Goal: Task Accomplishment & Management: Use online tool/utility

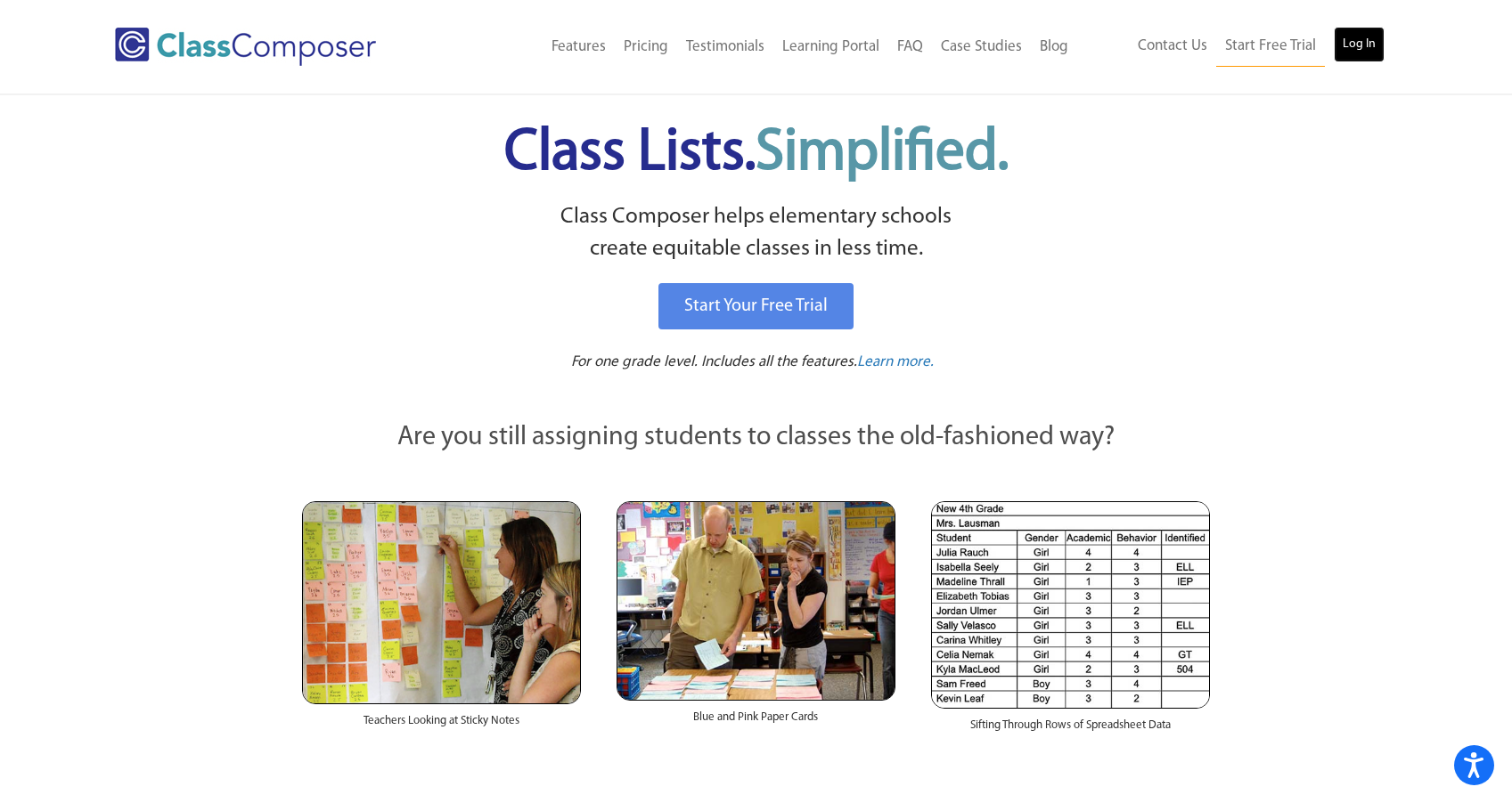
click at [1363, 45] on link "Log In" at bounding box center [1358, 45] width 51 height 36
click at [1134, 201] on div "Class Lists. Simplified." at bounding box center [756, 157] width 914 height 88
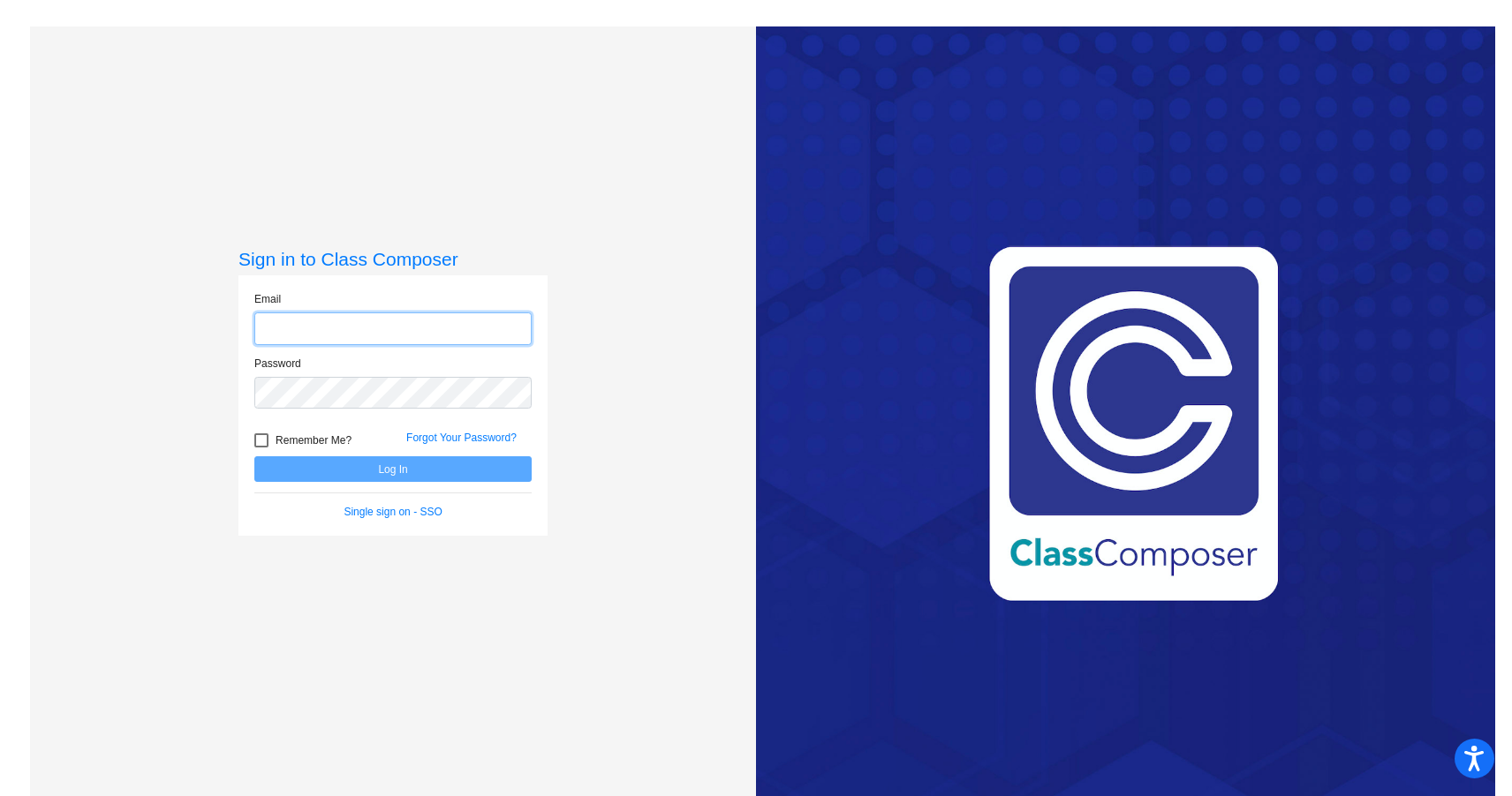
type input "[EMAIL_ADDRESS][DOMAIN_NAME]"
click at [396, 470] on button "Log In" at bounding box center [393, 469] width 277 height 26
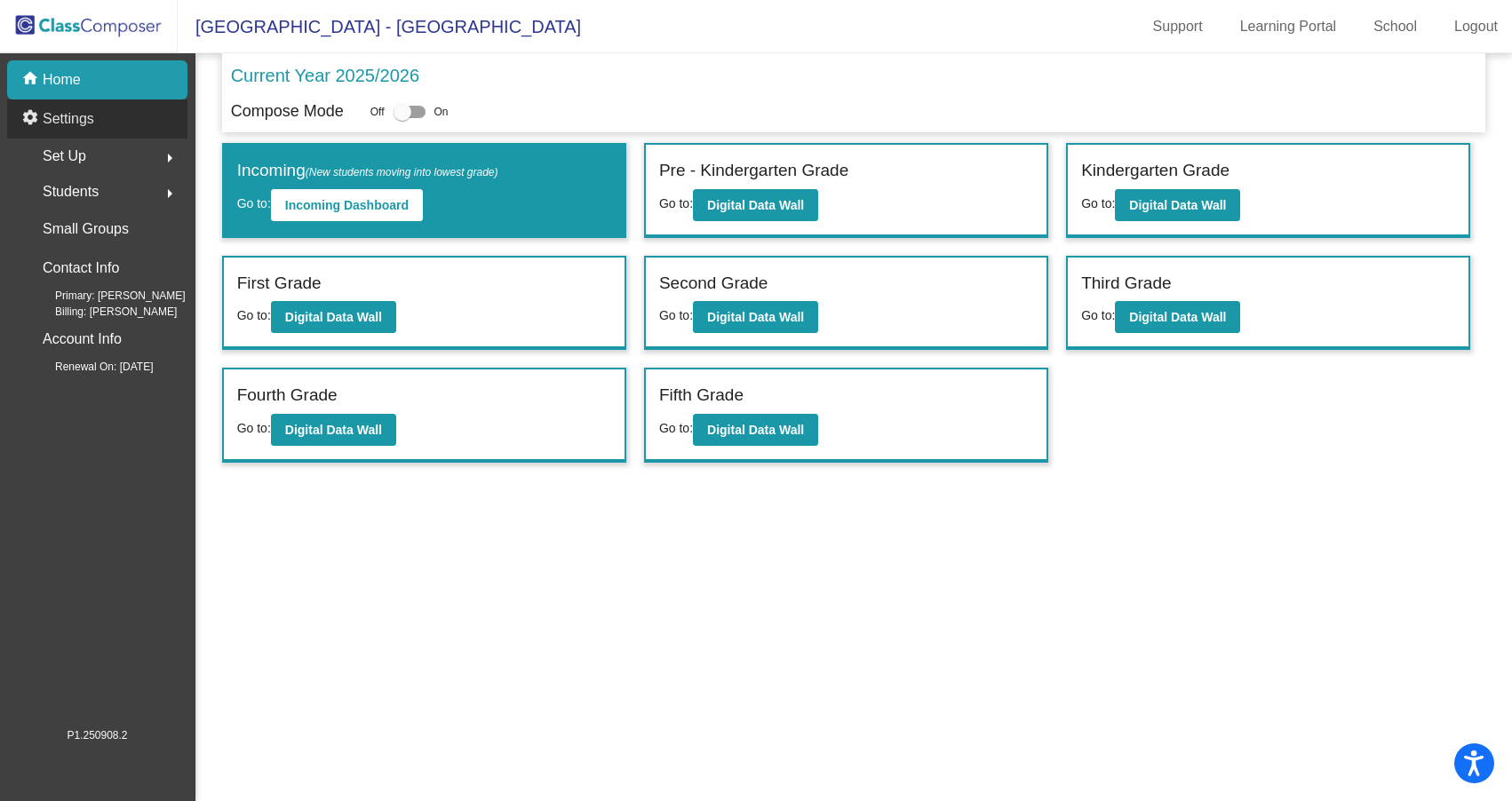
click at [70, 113] on p "Settings" at bounding box center [69, 119] width 52 height 21
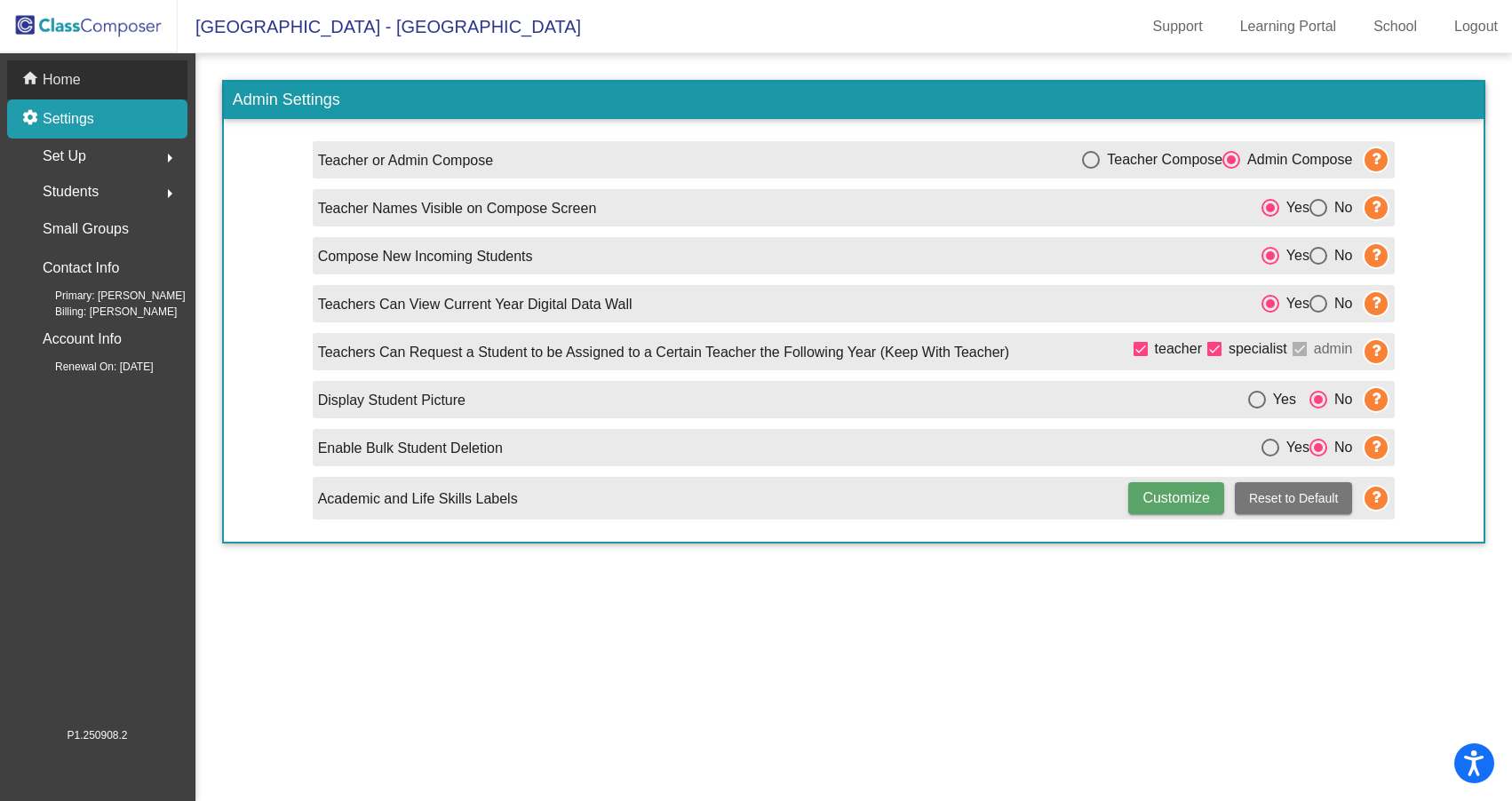
click at [65, 80] on p "Home" at bounding box center [62, 80] width 38 height 21
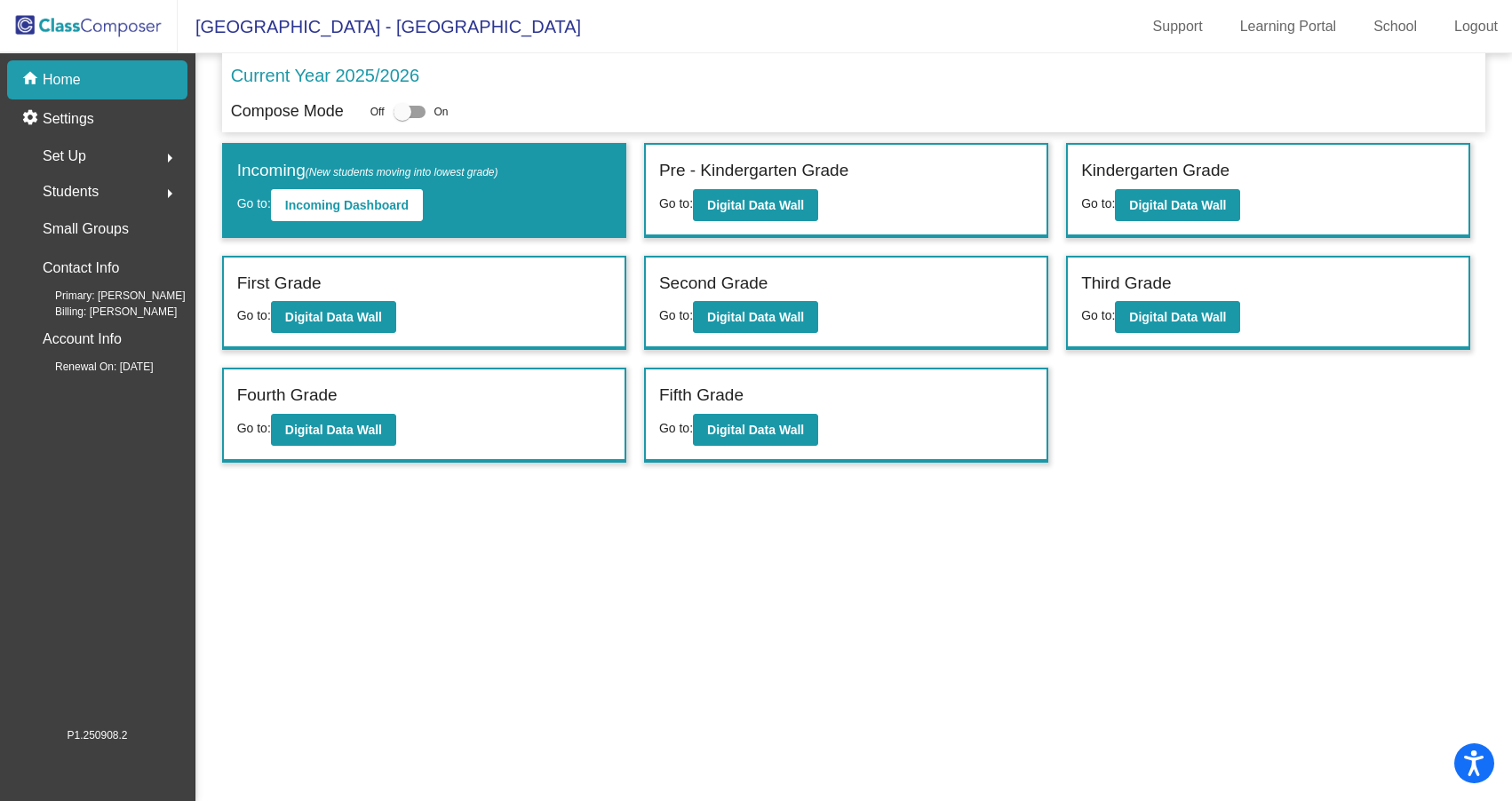
click at [57, 78] on p "Home" at bounding box center [62, 80] width 38 height 21
click at [62, 158] on span "Set Up" at bounding box center [65, 155] width 44 height 25
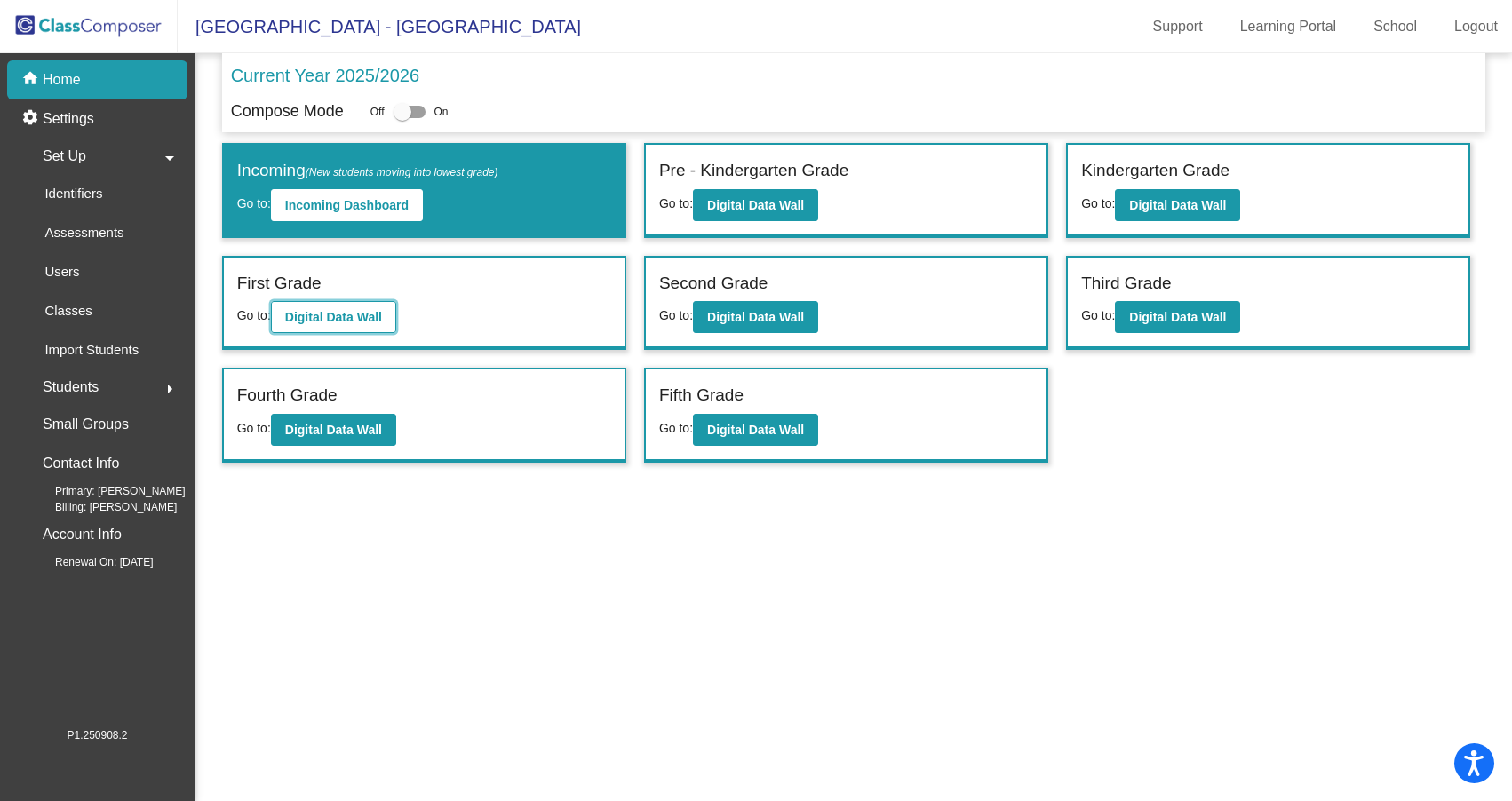
click at [327, 312] on b "Digital Data Wall" at bounding box center [333, 317] width 97 height 14
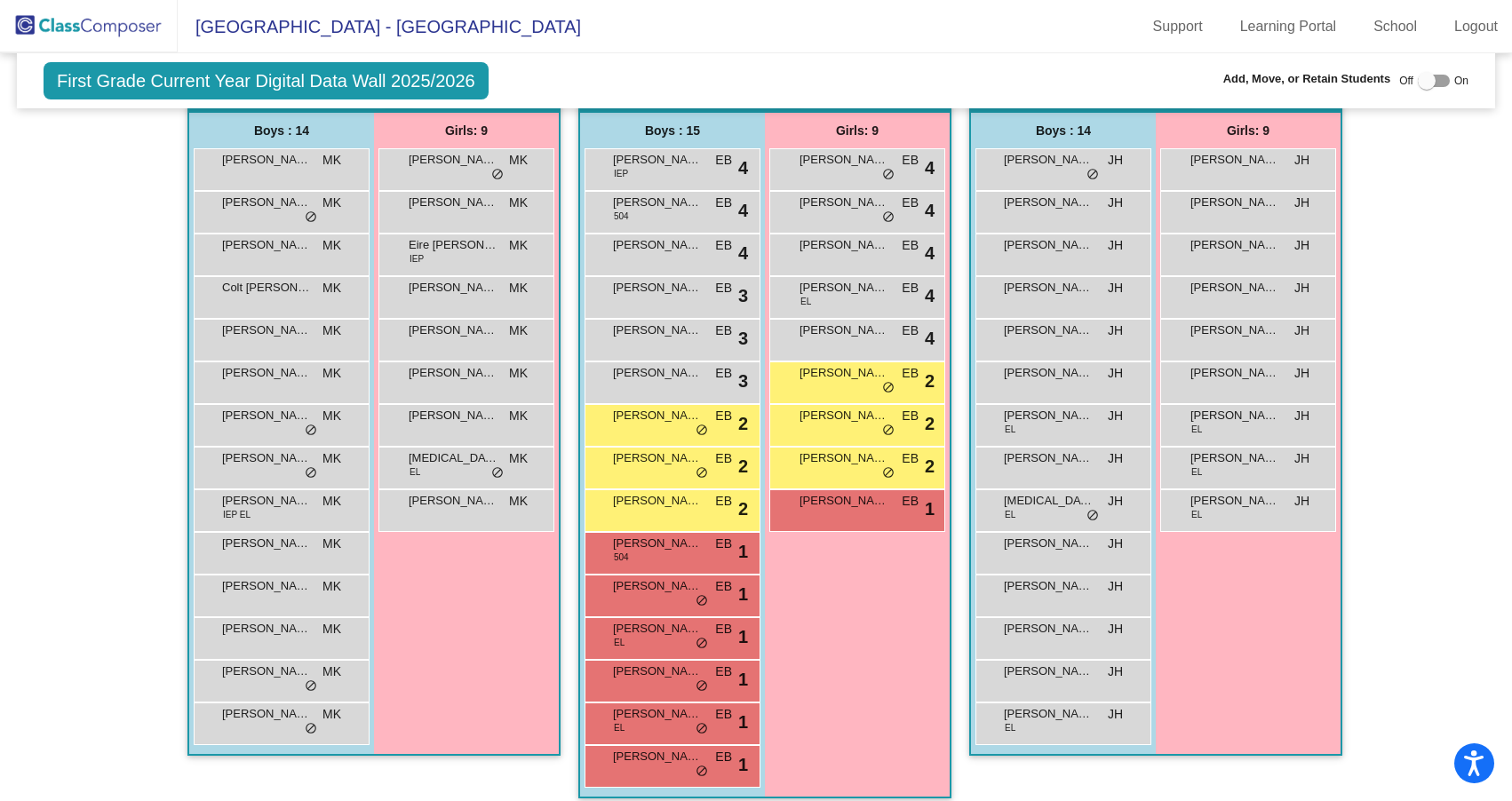
scroll to position [375, 0]
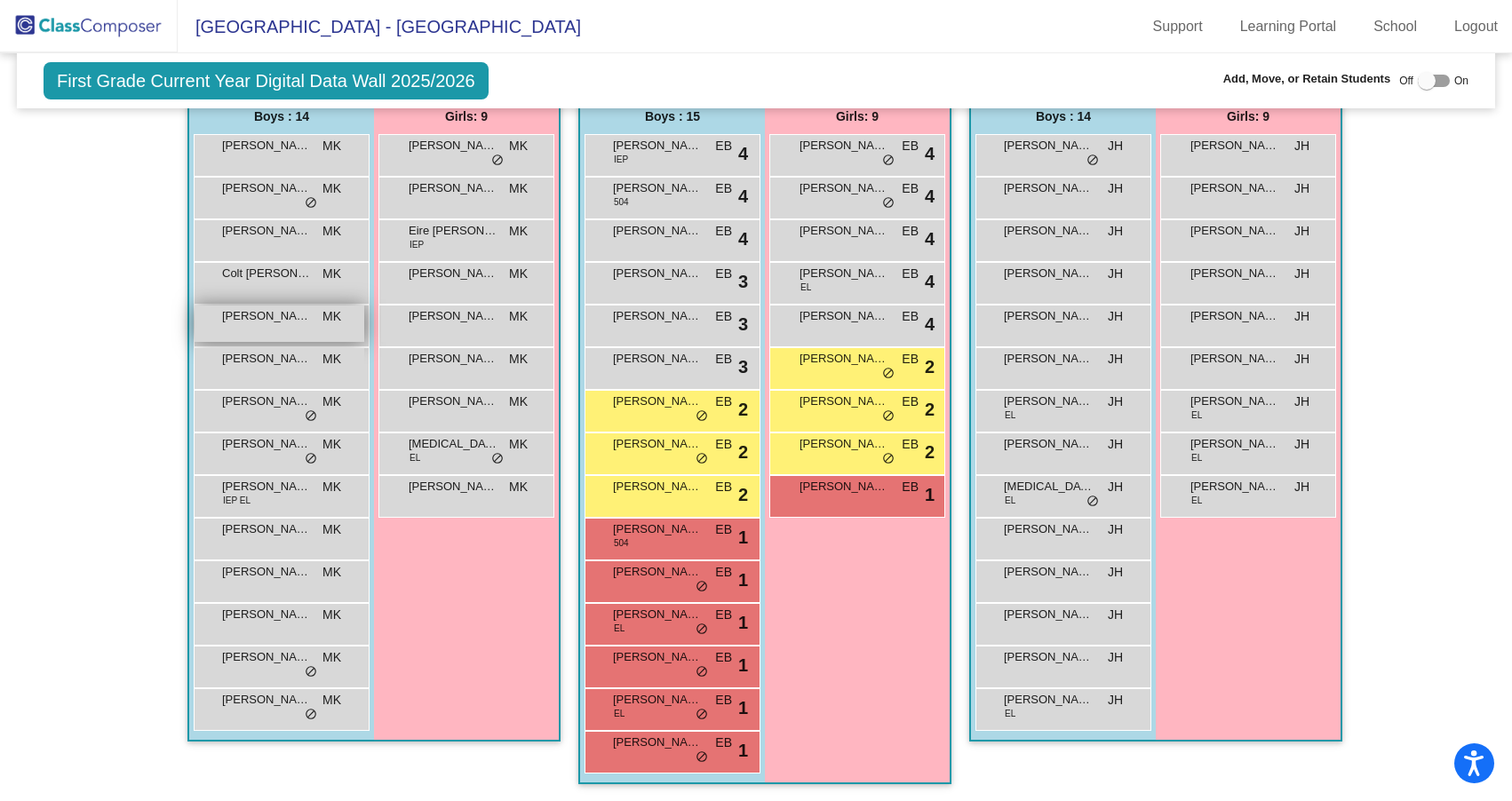
click at [315, 323] on div "[PERSON_NAME] [PERSON_NAME] lock do_not_disturb_alt" at bounding box center [279, 324] width 169 height 37
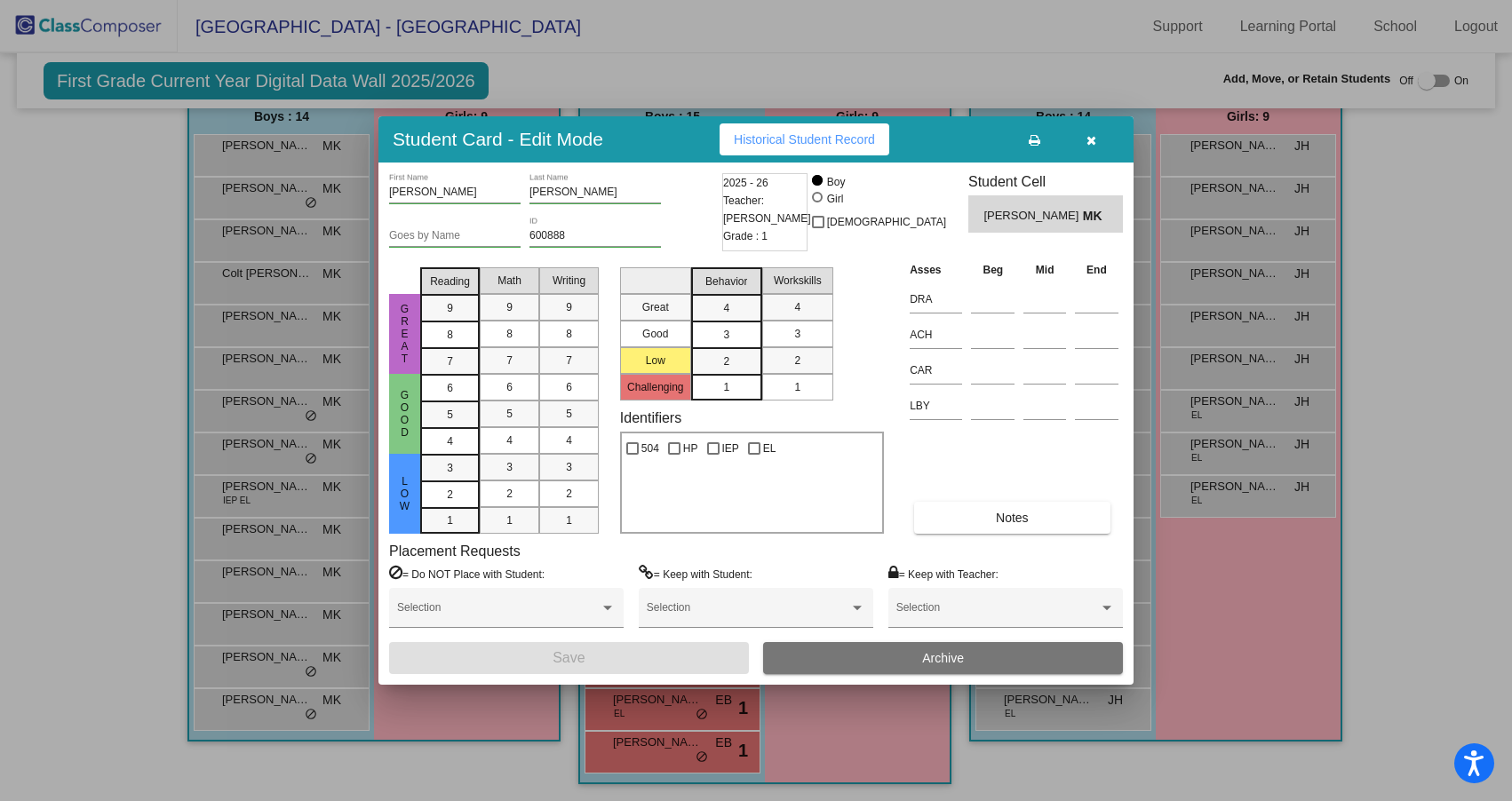
click at [1088, 135] on icon "button" at bounding box center [1092, 140] width 10 height 12
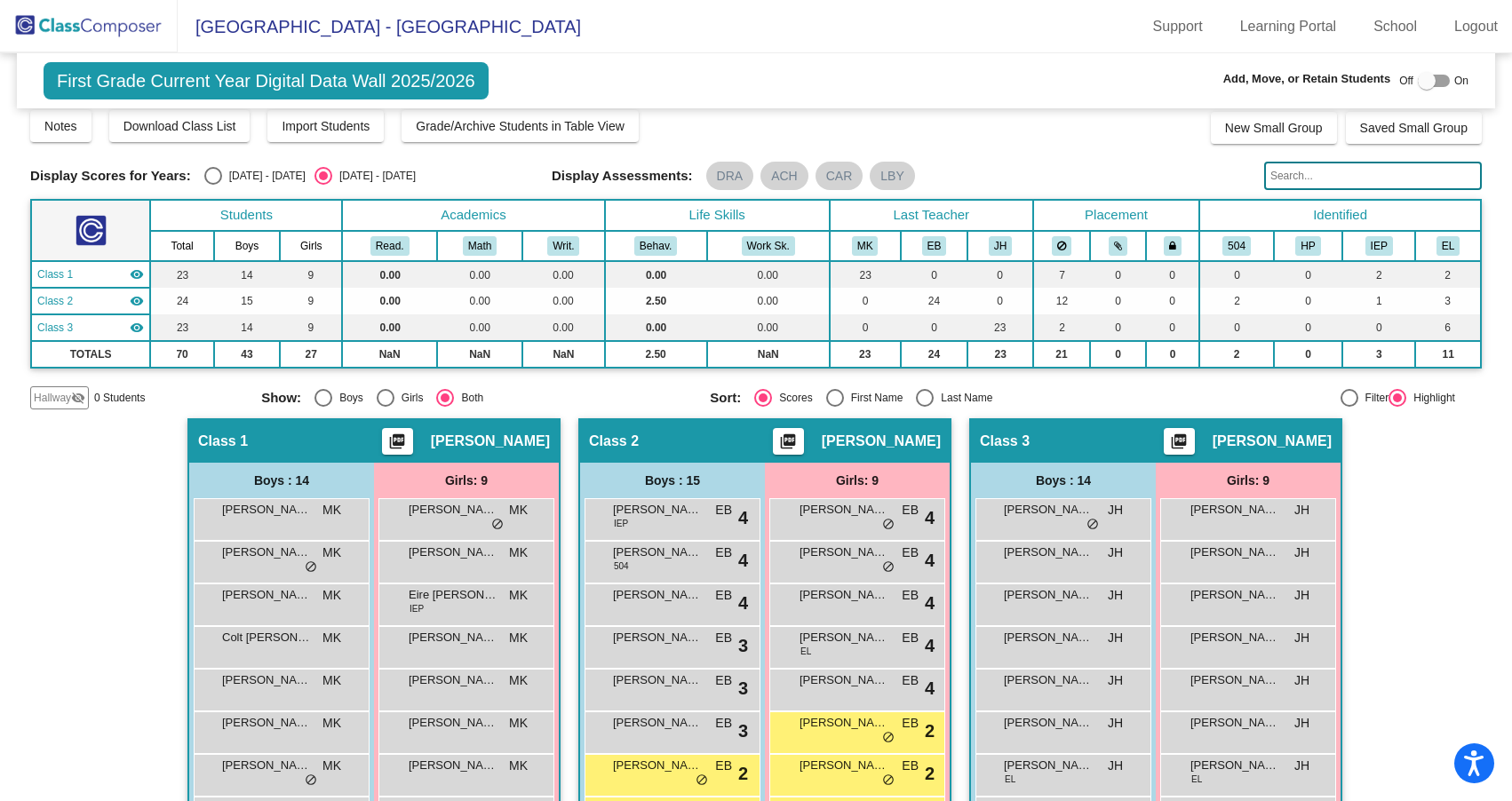
scroll to position [0, 0]
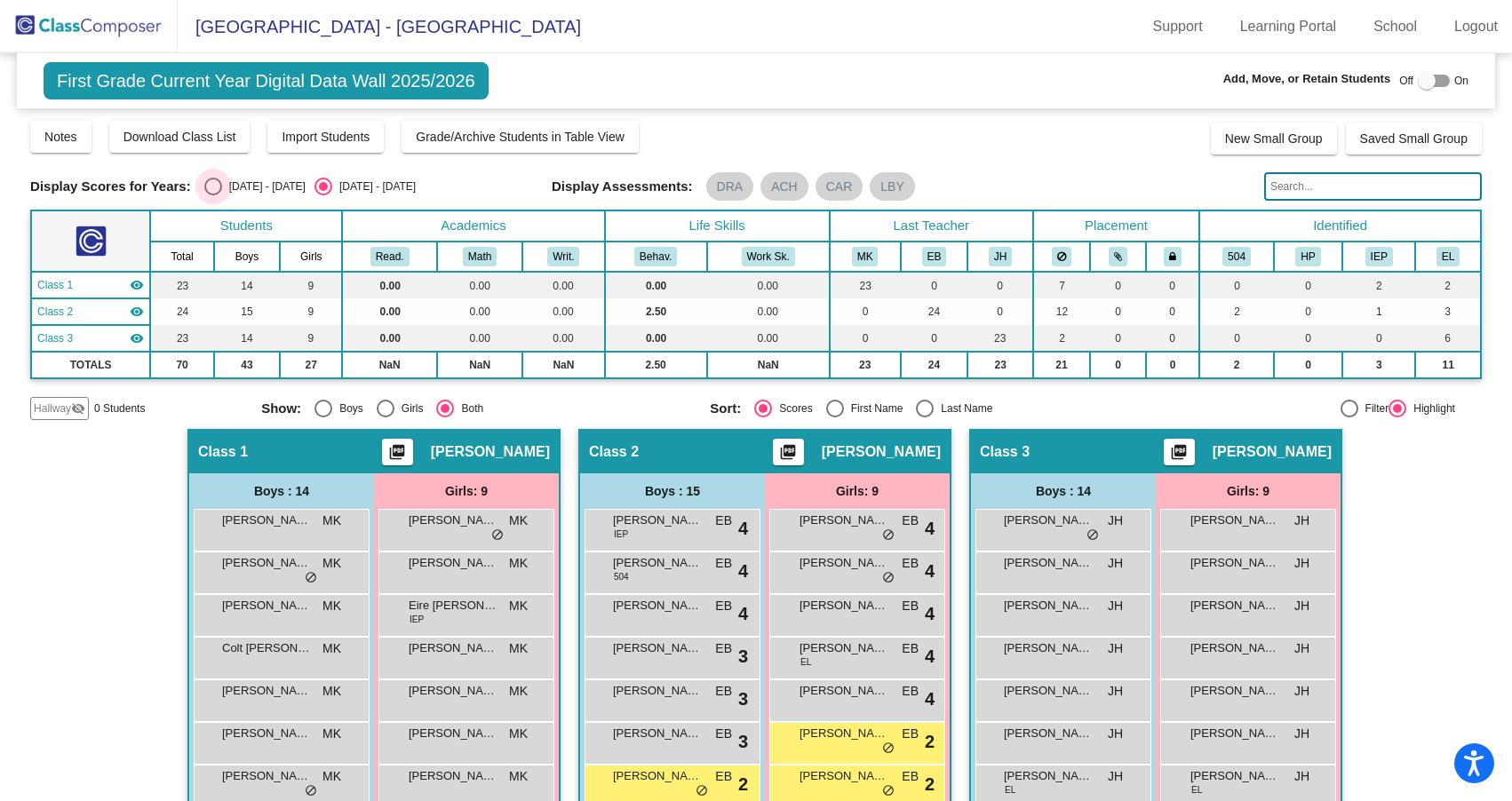
click at [209, 185] on div "Select an option" at bounding box center [213, 186] width 18 height 18
click at [212, 195] on input "[DATE] - [DATE]" at bounding box center [212, 195] width 1 height 1
radio input "true"
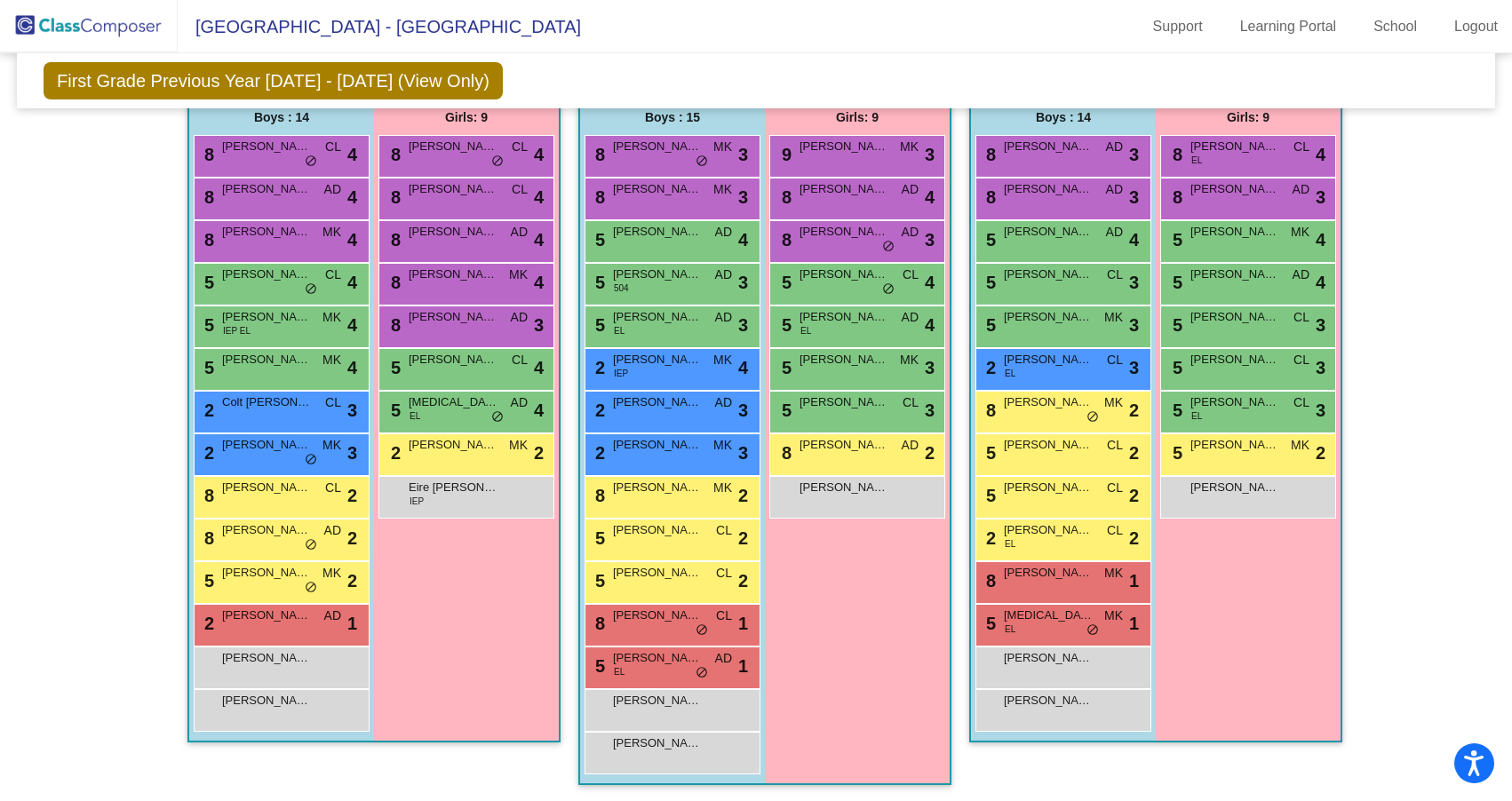
scroll to position [372, 0]
click at [660, 620] on span "[PERSON_NAME]" at bounding box center [656, 615] width 89 height 18
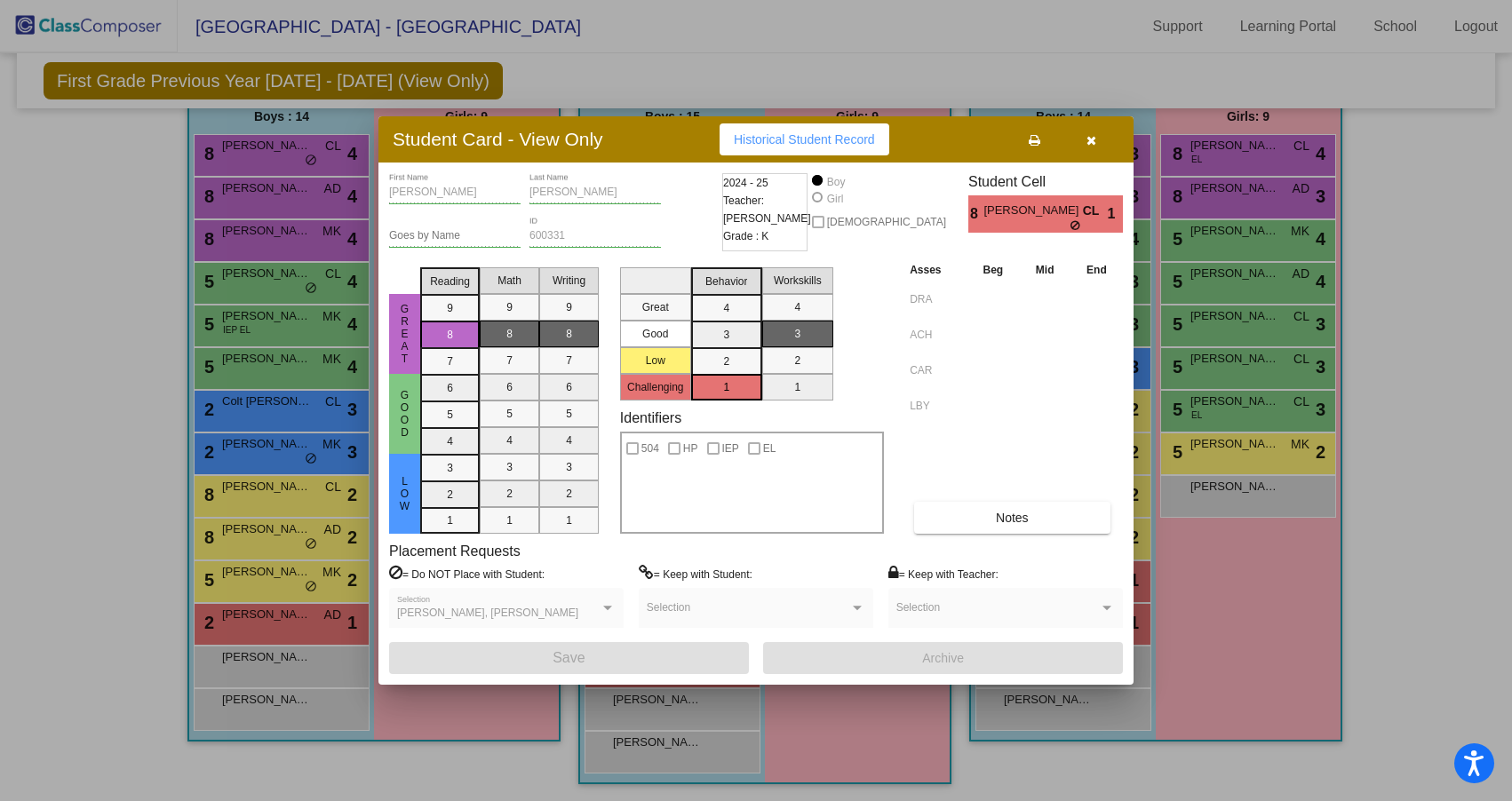
click at [1094, 137] on icon "button" at bounding box center [1092, 140] width 10 height 12
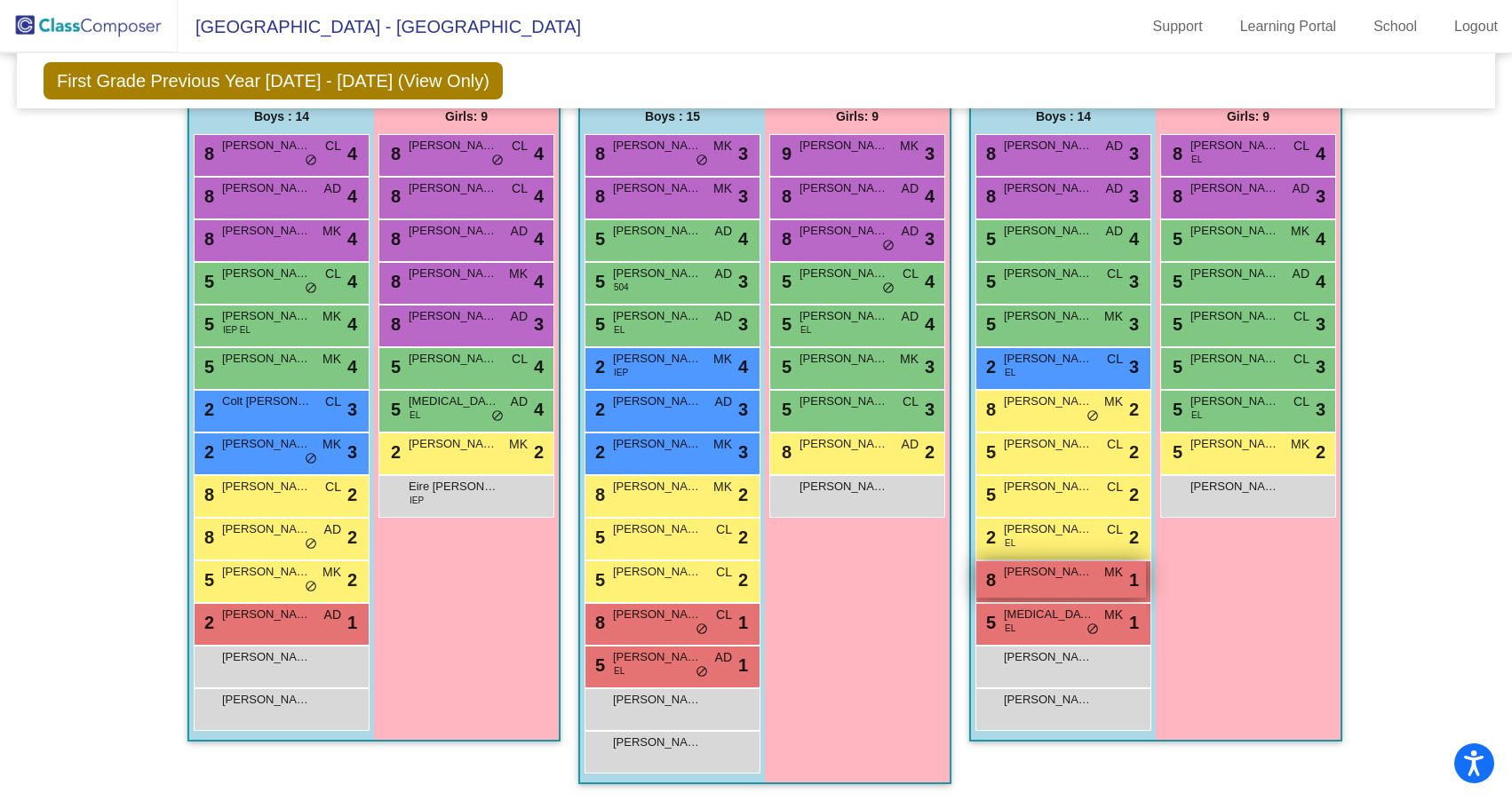
click at [1081, 574] on span "[PERSON_NAME]" at bounding box center [1048, 572] width 89 height 18
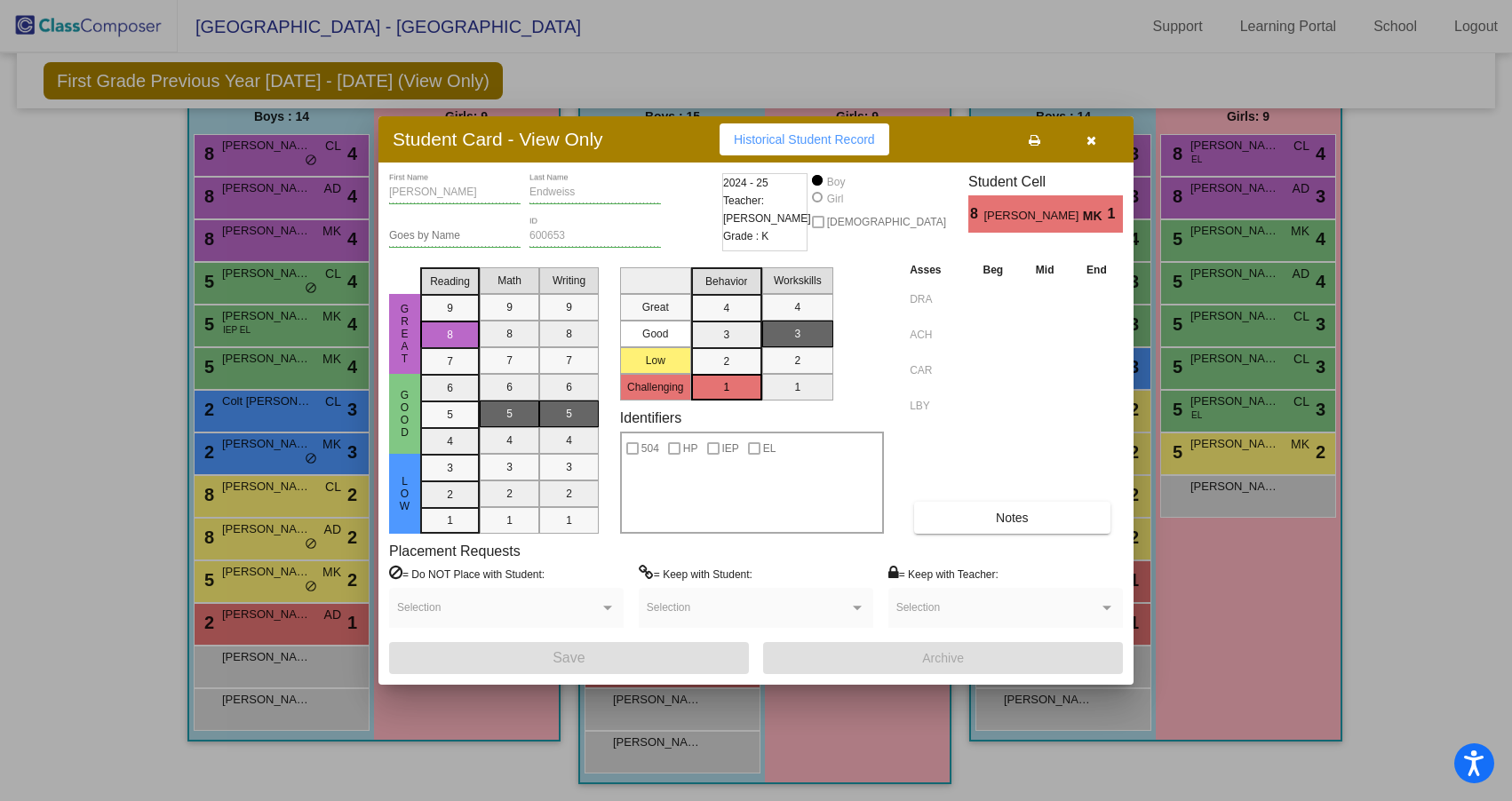
click at [1090, 133] on span "button" at bounding box center [1092, 139] width 10 height 14
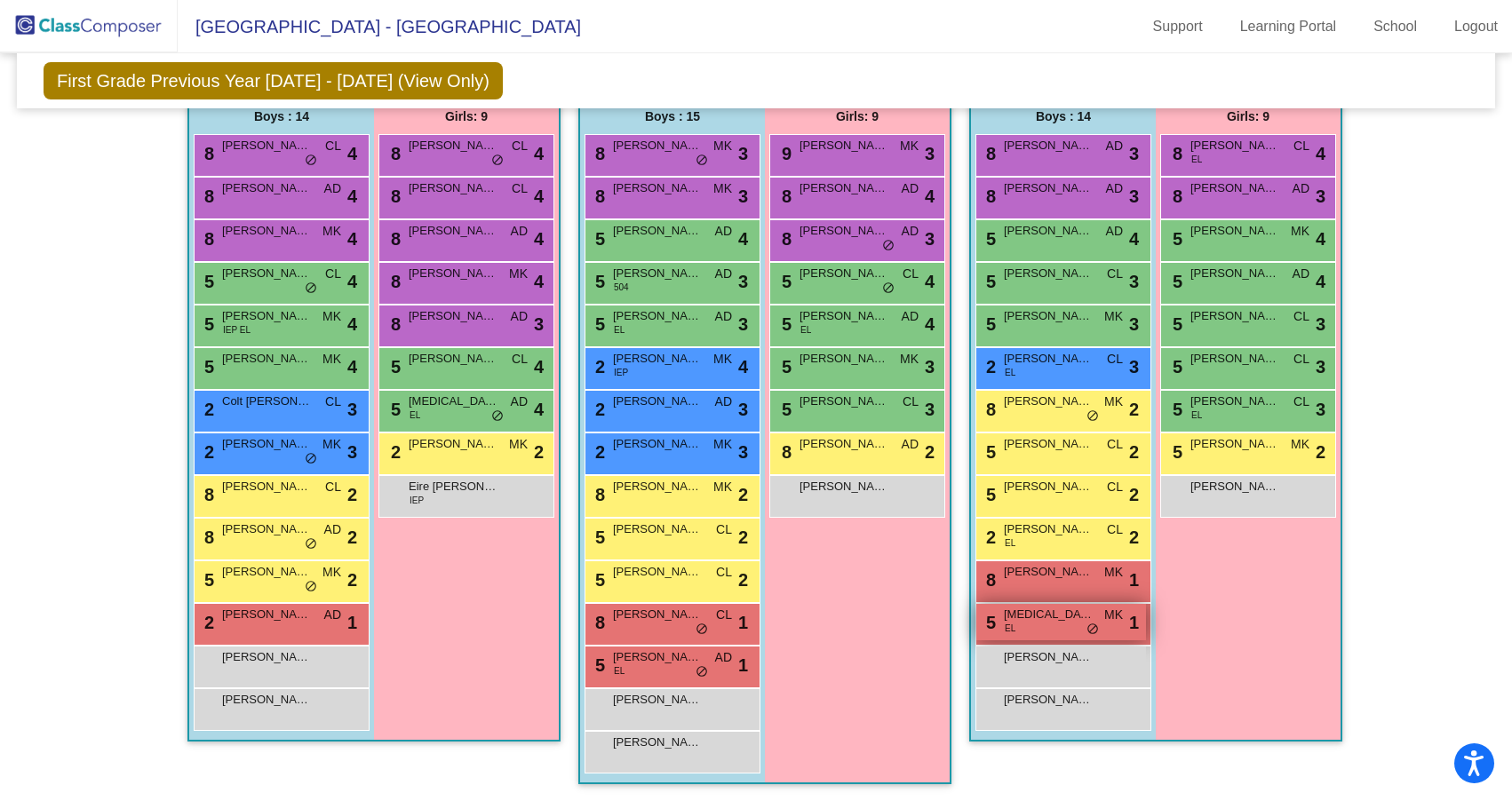
click at [1056, 622] on span "[MEDICAL_DATA][PERSON_NAME]" at bounding box center [1048, 615] width 89 height 18
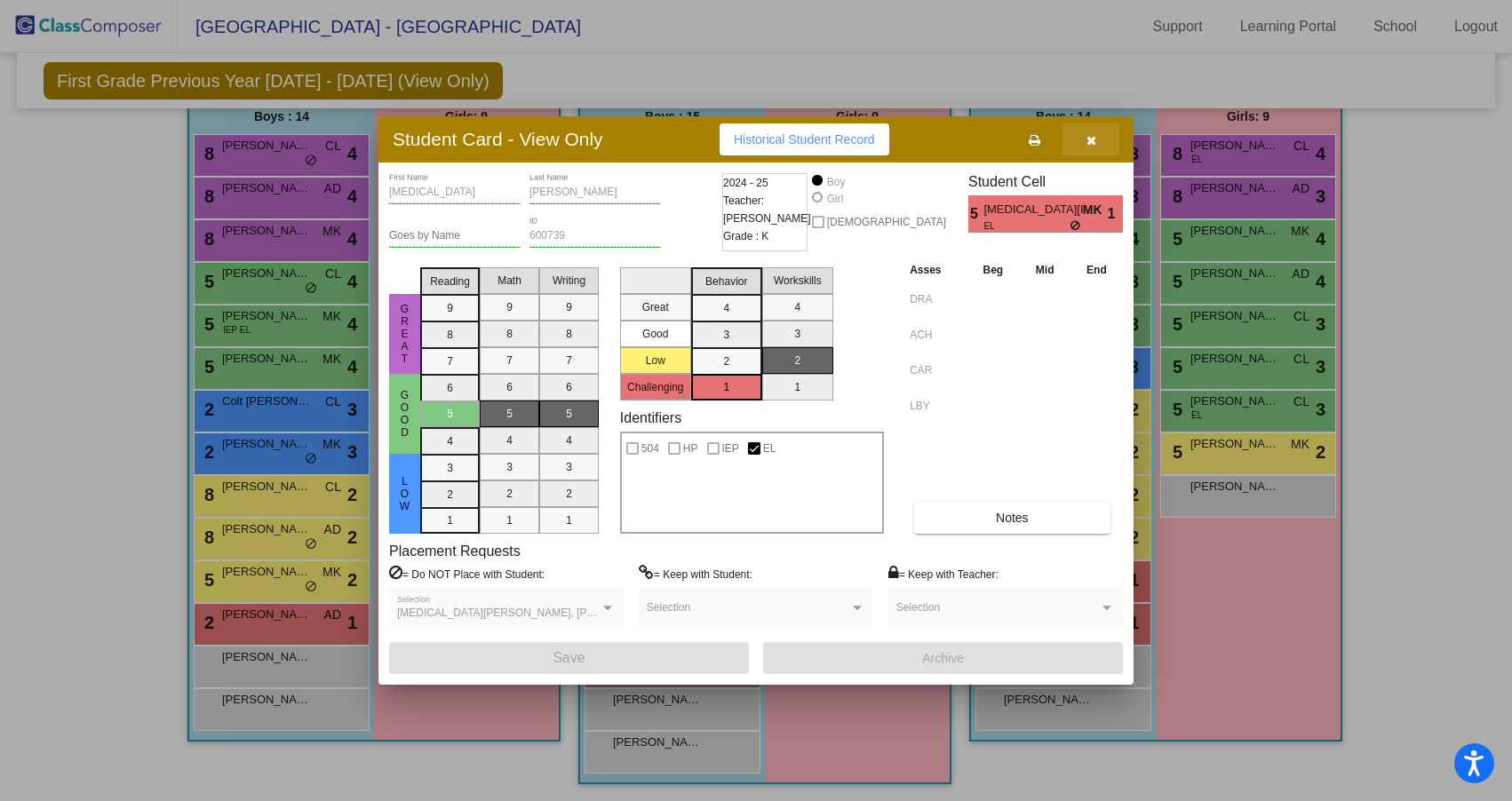
click at [1090, 136] on icon "button" at bounding box center [1092, 140] width 10 height 12
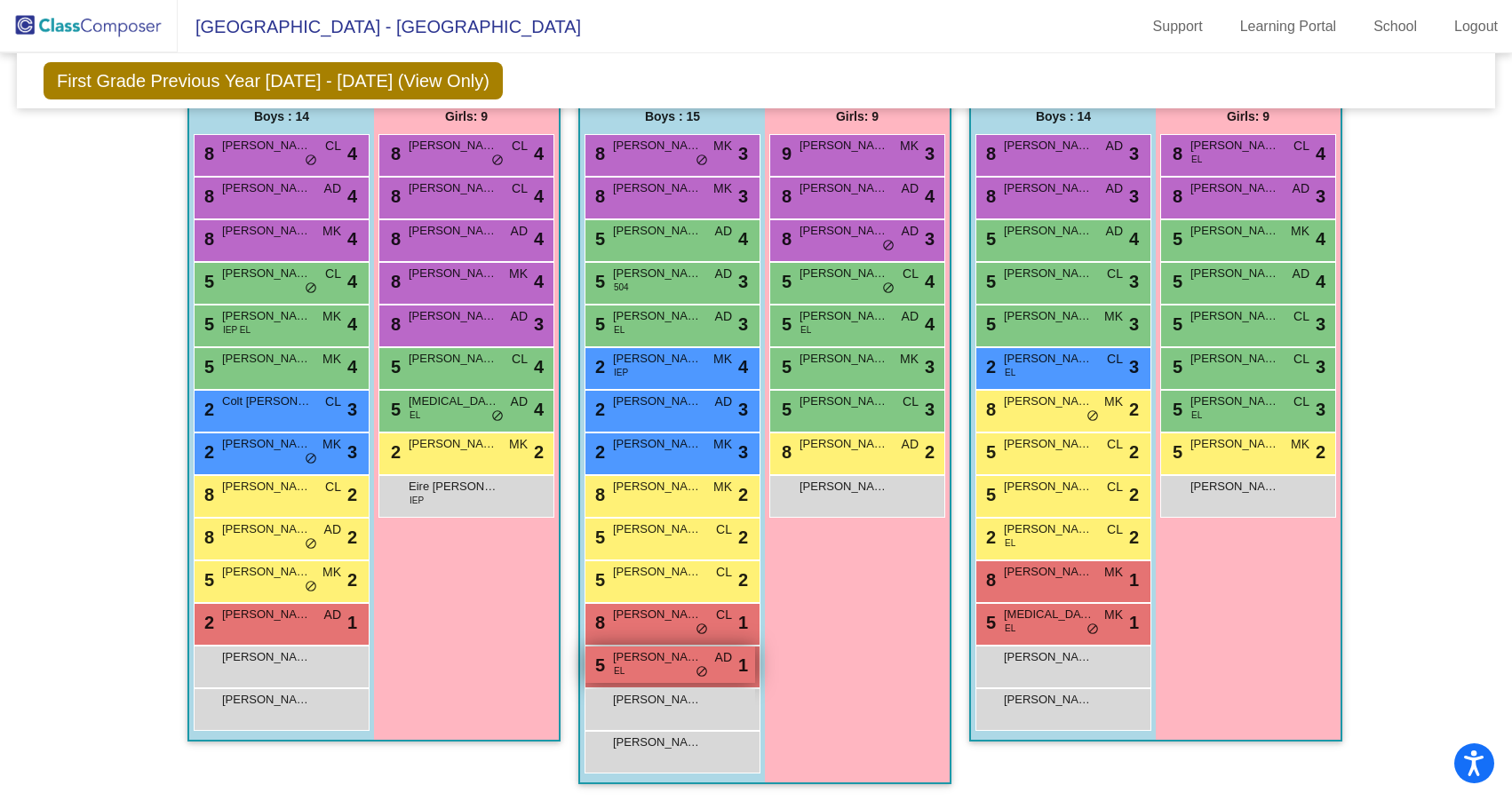
click at [695, 671] on span "do_not_disturb_alt" at bounding box center [701, 672] width 12 height 14
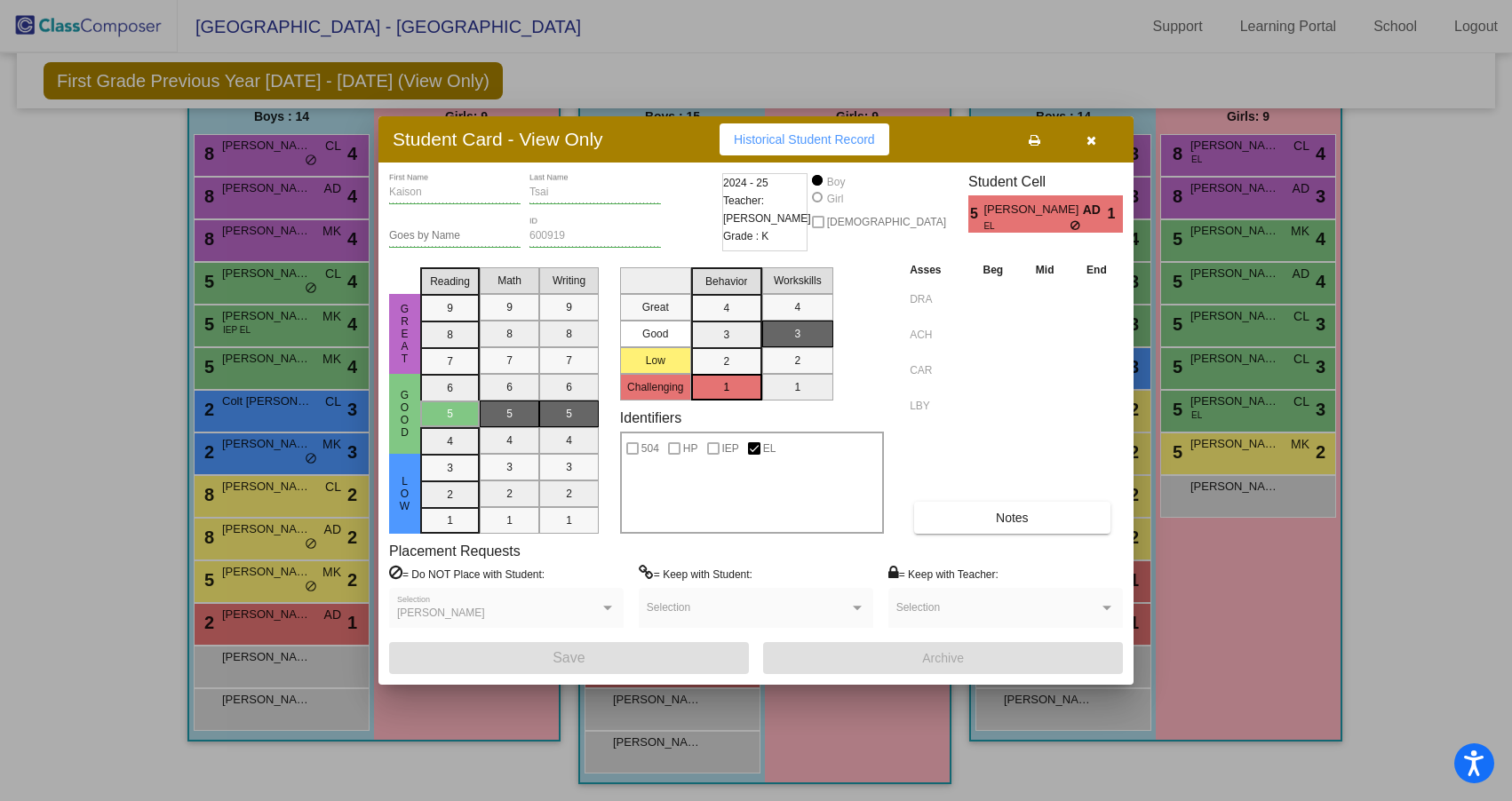
click at [1090, 136] on icon "button" at bounding box center [1092, 140] width 10 height 12
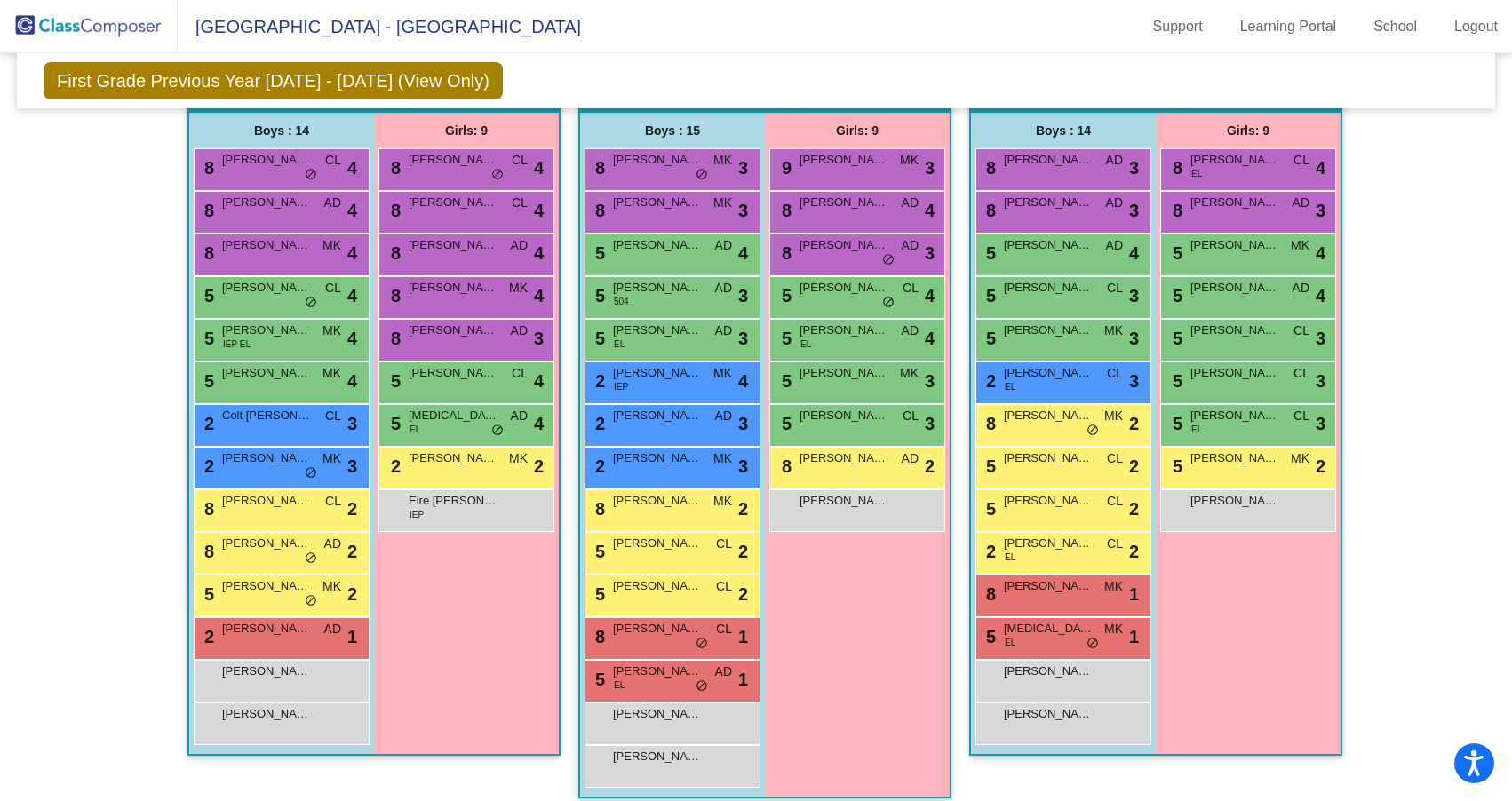
scroll to position [344, 0]
